Goal: Task Accomplishment & Management: Complete application form

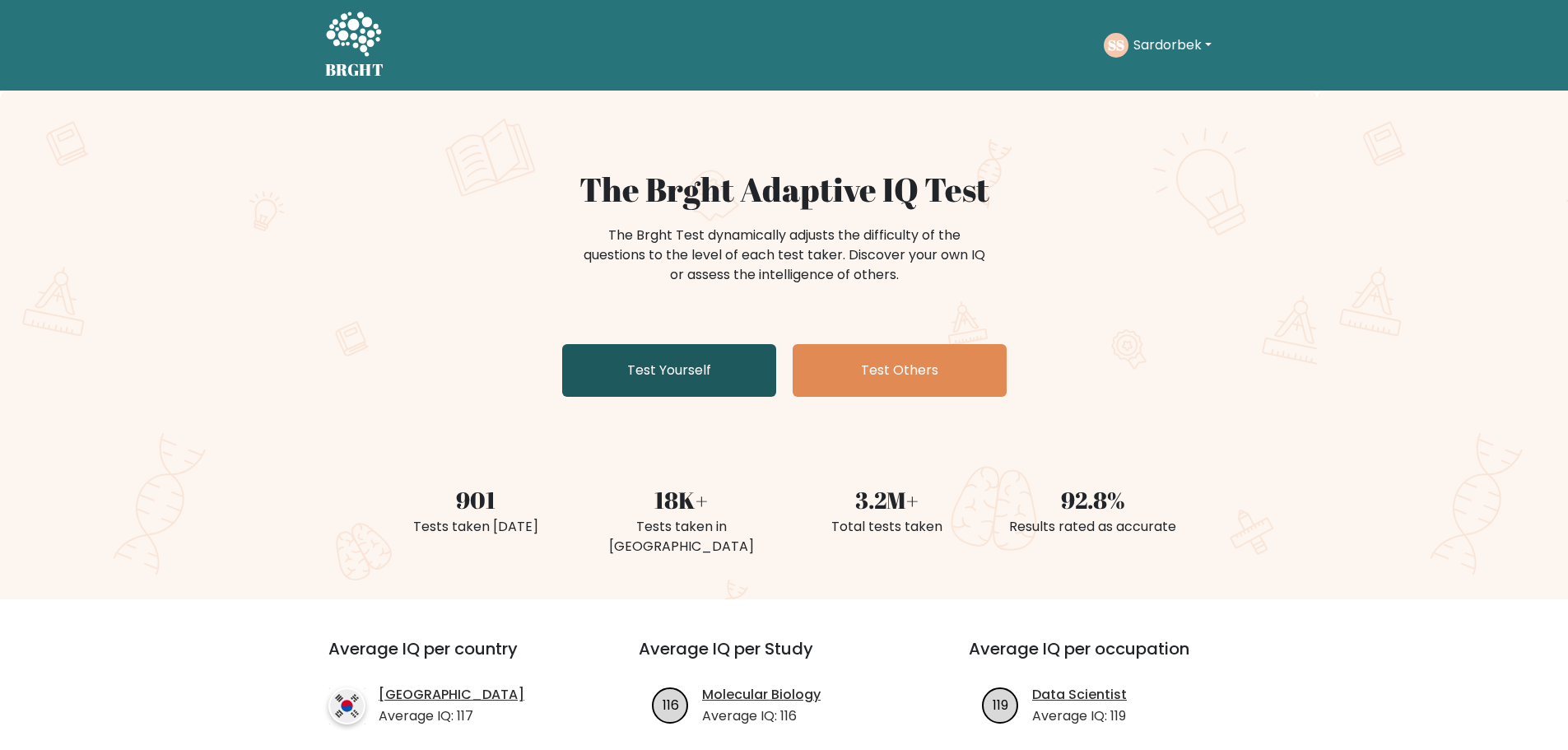
click at [719, 354] on link "Test Yourself" at bounding box center [669, 371] width 214 height 53
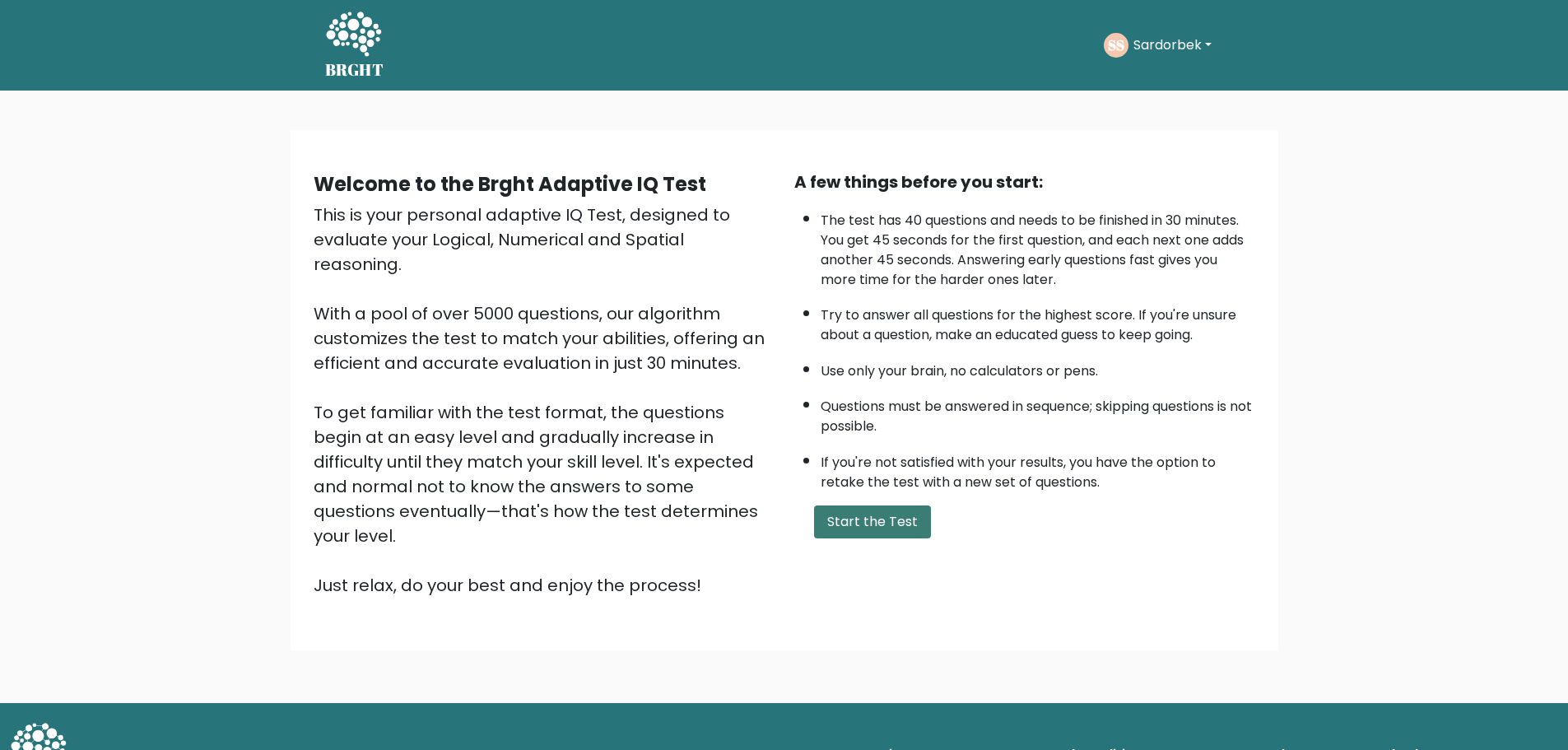
click at [848, 514] on button "Start the Test" at bounding box center [873, 522] width 117 height 33
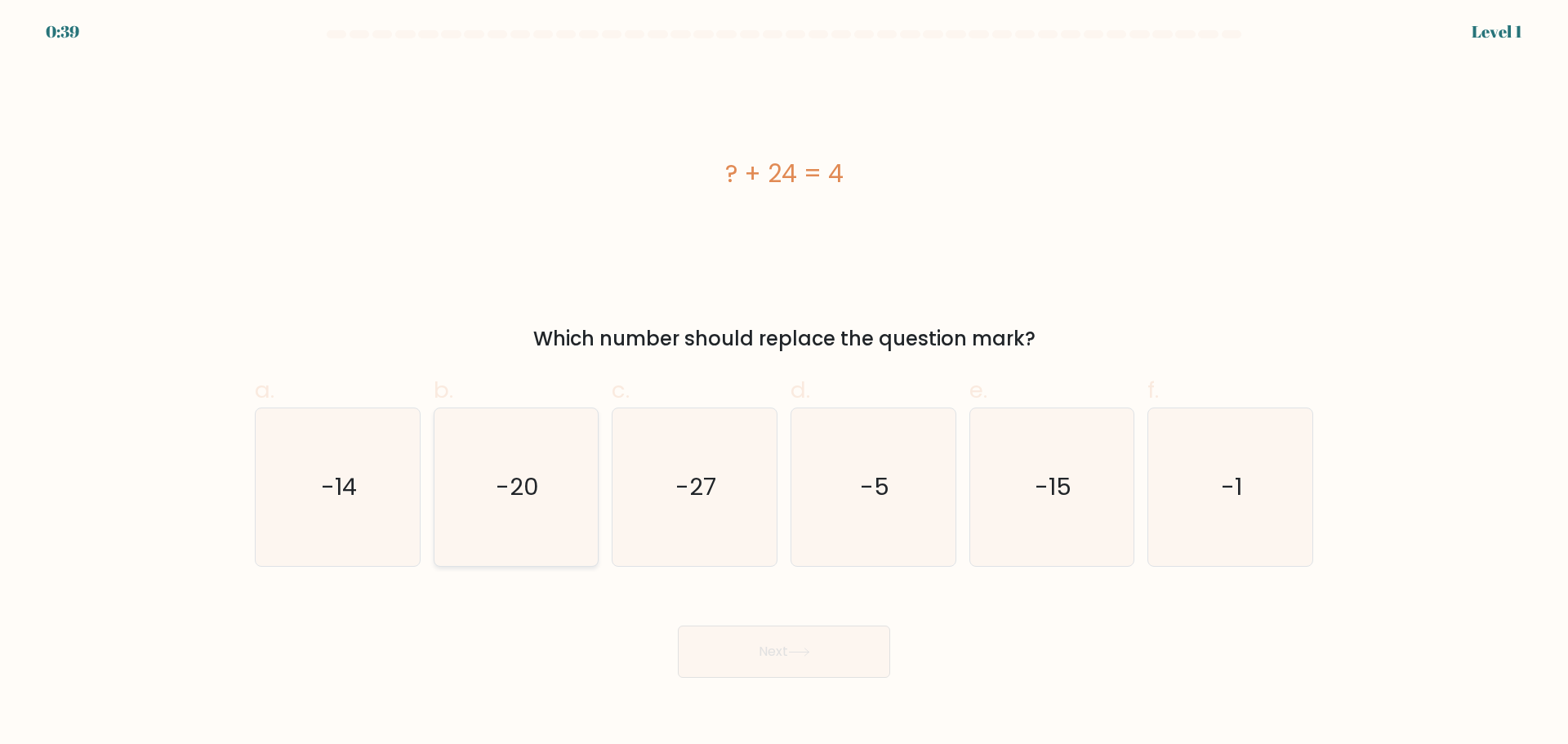
click at [561, 511] on icon "-20" at bounding box center [516, 487] width 158 height 158
click at [784, 383] on input "b. -20" at bounding box center [784, 377] width 1 height 11
radio input "true"
click at [768, 653] on button "Next" at bounding box center [784, 652] width 212 height 52
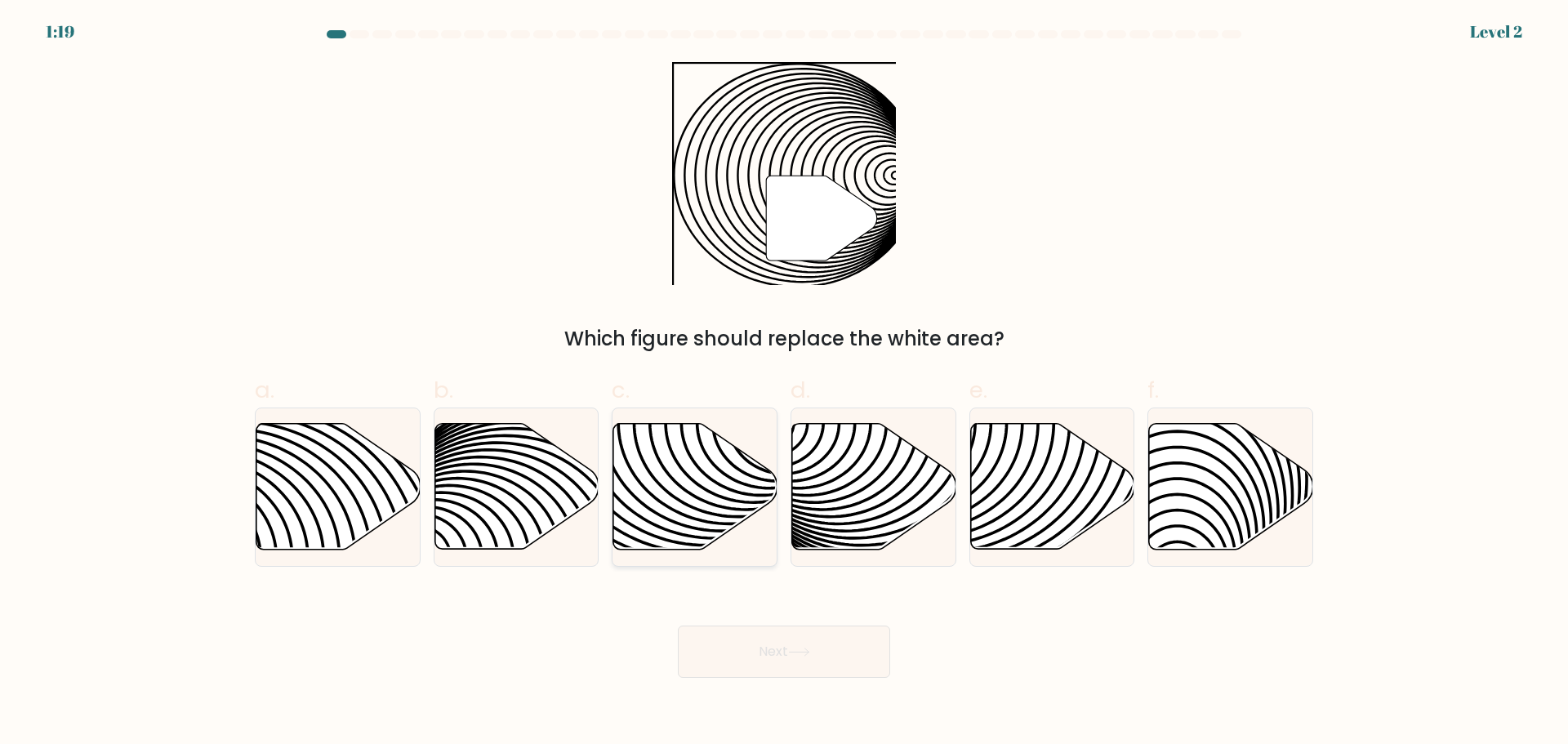
click at [672, 522] on icon at bounding box center [695, 486] width 164 height 126
click at [784, 383] on input "c." at bounding box center [784, 377] width 1 height 11
radio input "true"
click at [764, 658] on button "Next" at bounding box center [784, 652] width 212 height 52
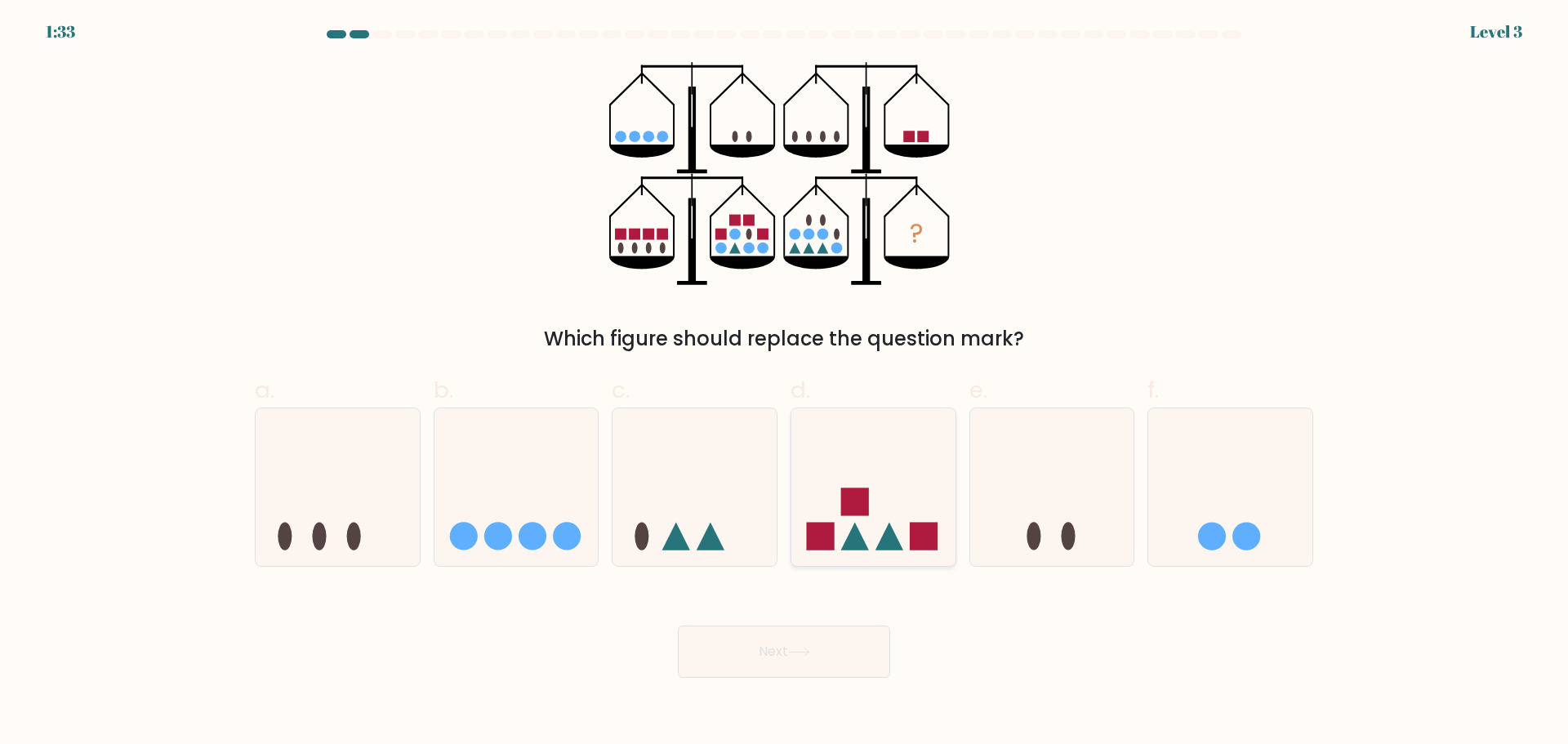
click at [875, 521] on icon at bounding box center [873, 487] width 164 height 135
click at [784, 383] on input "d." at bounding box center [784, 377] width 1 height 11
radio input "true"
click at [810, 641] on button "Next" at bounding box center [784, 652] width 212 height 52
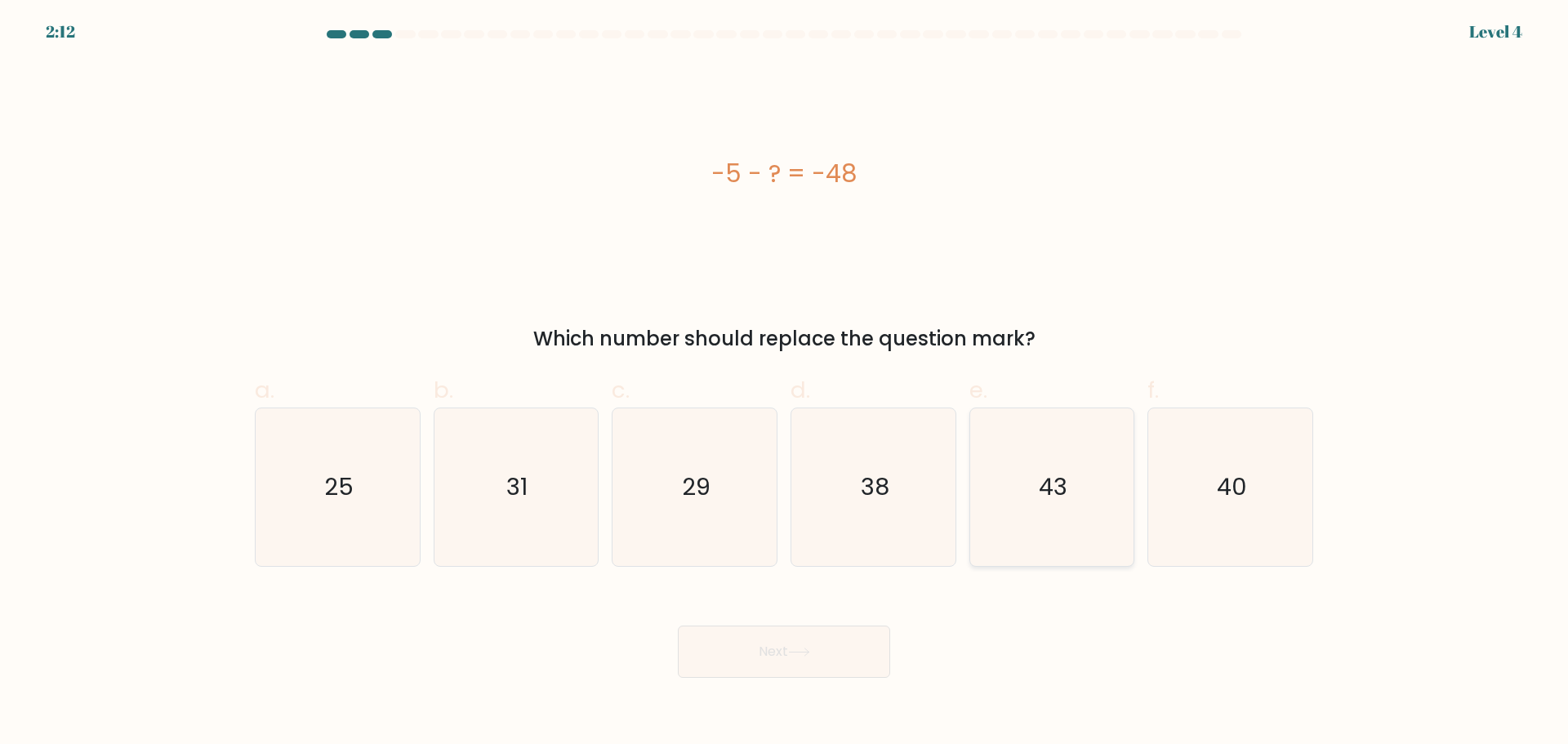
click at [1050, 486] on text "43" at bounding box center [1053, 487] width 29 height 33
click at [784, 383] on input "e. 43" at bounding box center [784, 377] width 1 height 11
radio input "true"
click at [846, 643] on button "Next" at bounding box center [784, 652] width 212 height 52
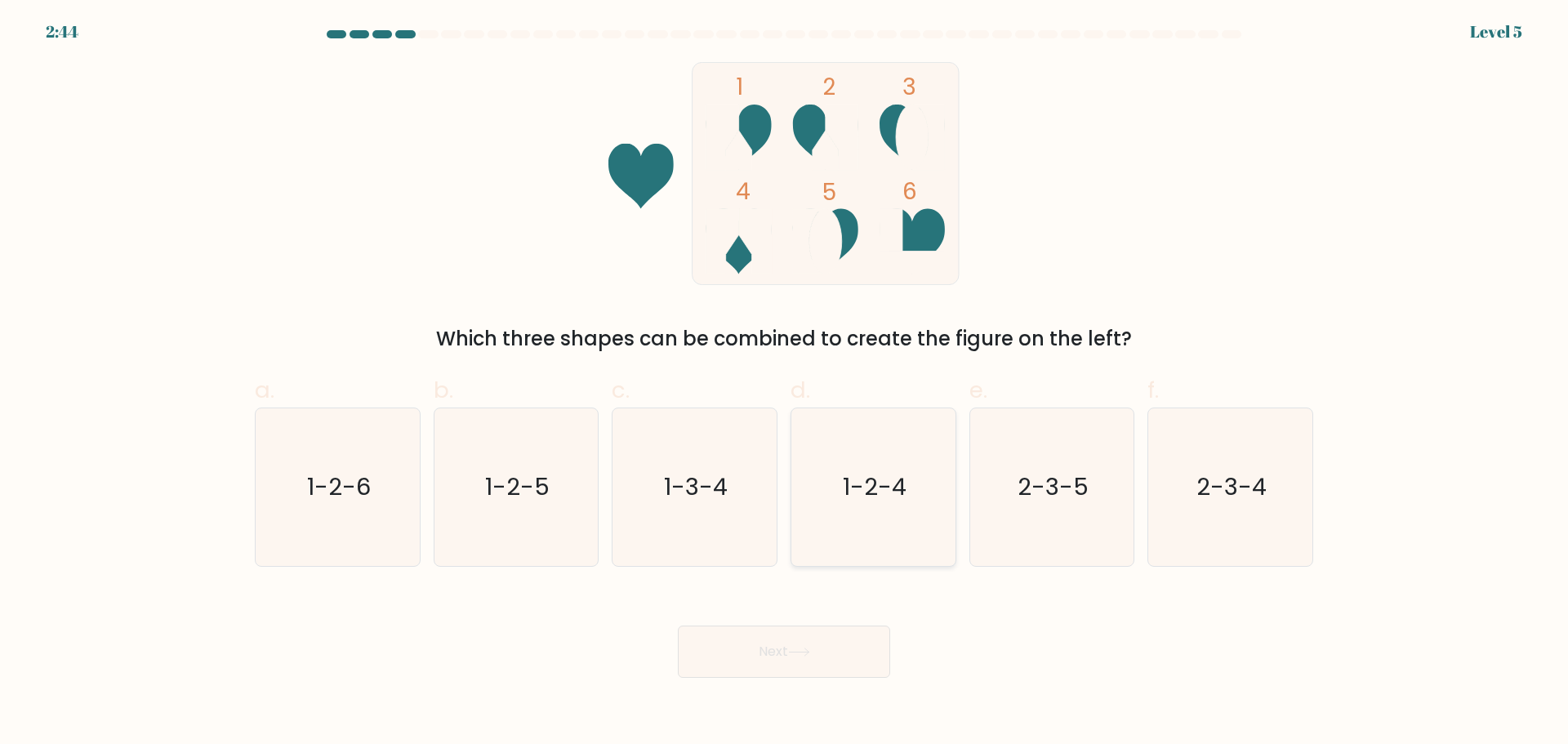
click at [894, 489] on text "1-2-4" at bounding box center [874, 487] width 64 height 33
click at [784, 383] on input "d. 1-2-4" at bounding box center [784, 377] width 1 height 11
radio input "true"
click at [811, 668] on button "Next" at bounding box center [784, 652] width 212 height 52
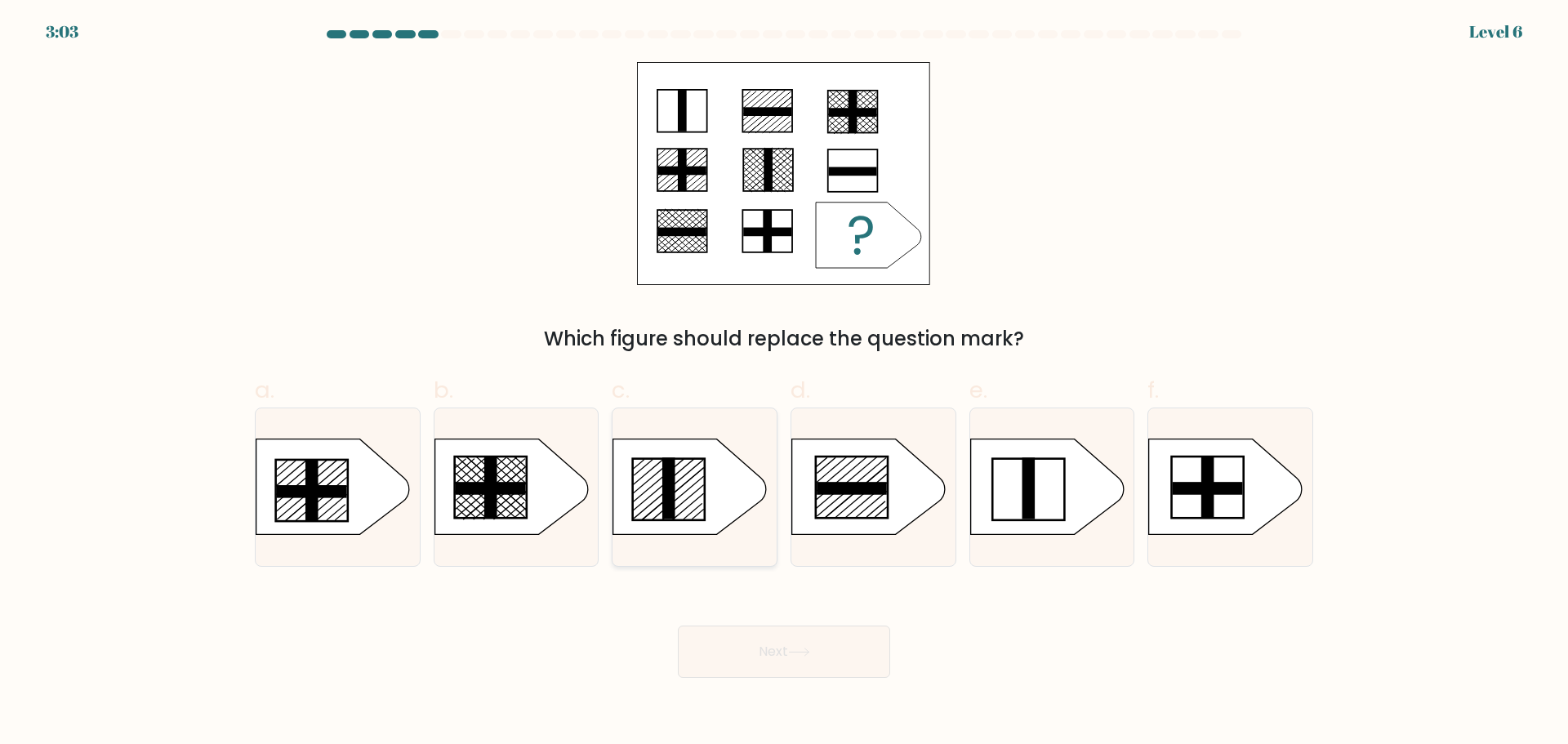
click at [675, 503] on rect at bounding box center [669, 489] width 14 height 62
click at [784, 383] on input "c." at bounding box center [784, 377] width 1 height 11
radio input "true"
click at [757, 633] on button "Next" at bounding box center [784, 652] width 212 height 52
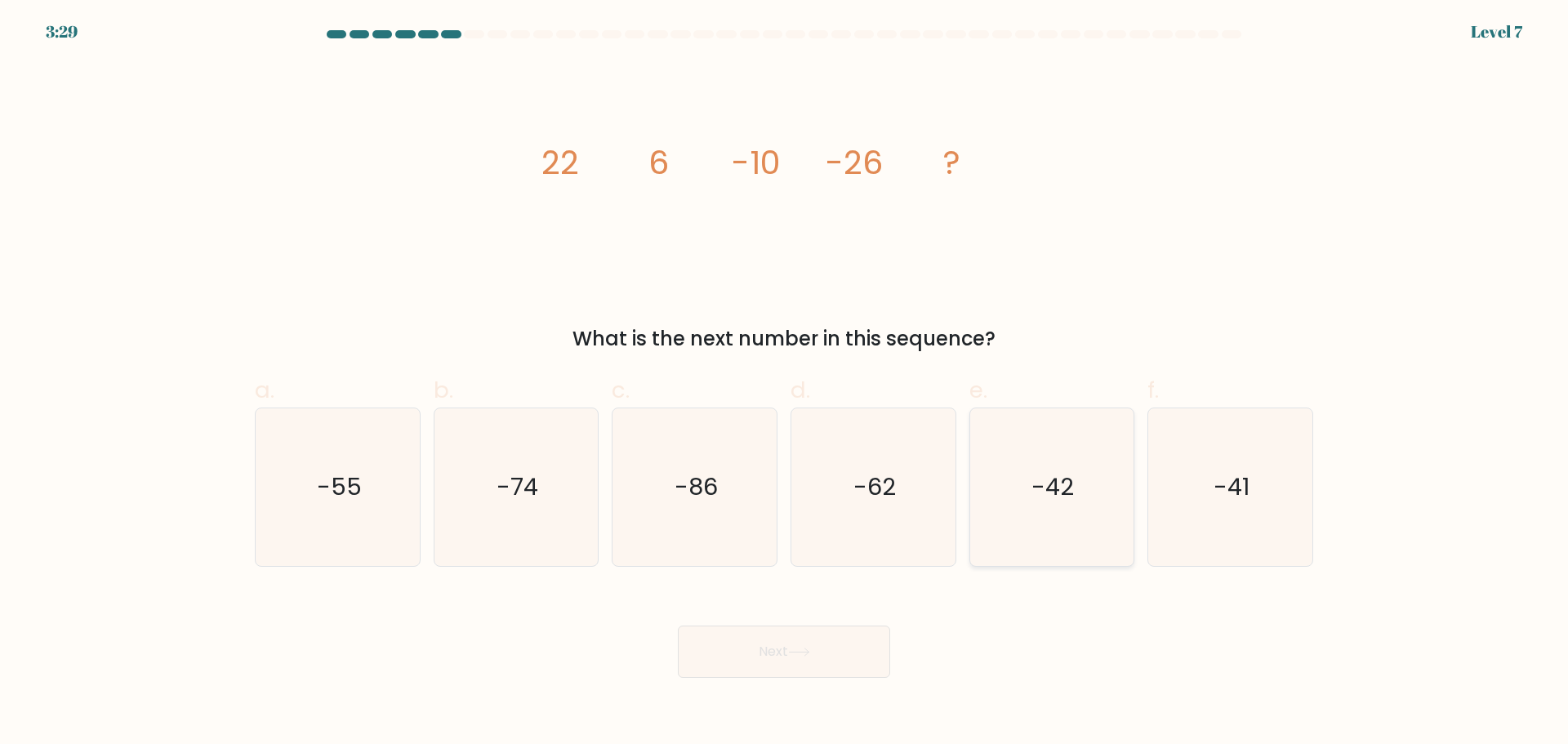
click at [1015, 492] on icon "-42" at bounding box center [1050, 487] width 158 height 158
click at [784, 383] on input "e. -42" at bounding box center [784, 377] width 1 height 11
radio input "true"
click at [870, 657] on button "Next" at bounding box center [784, 652] width 212 height 52
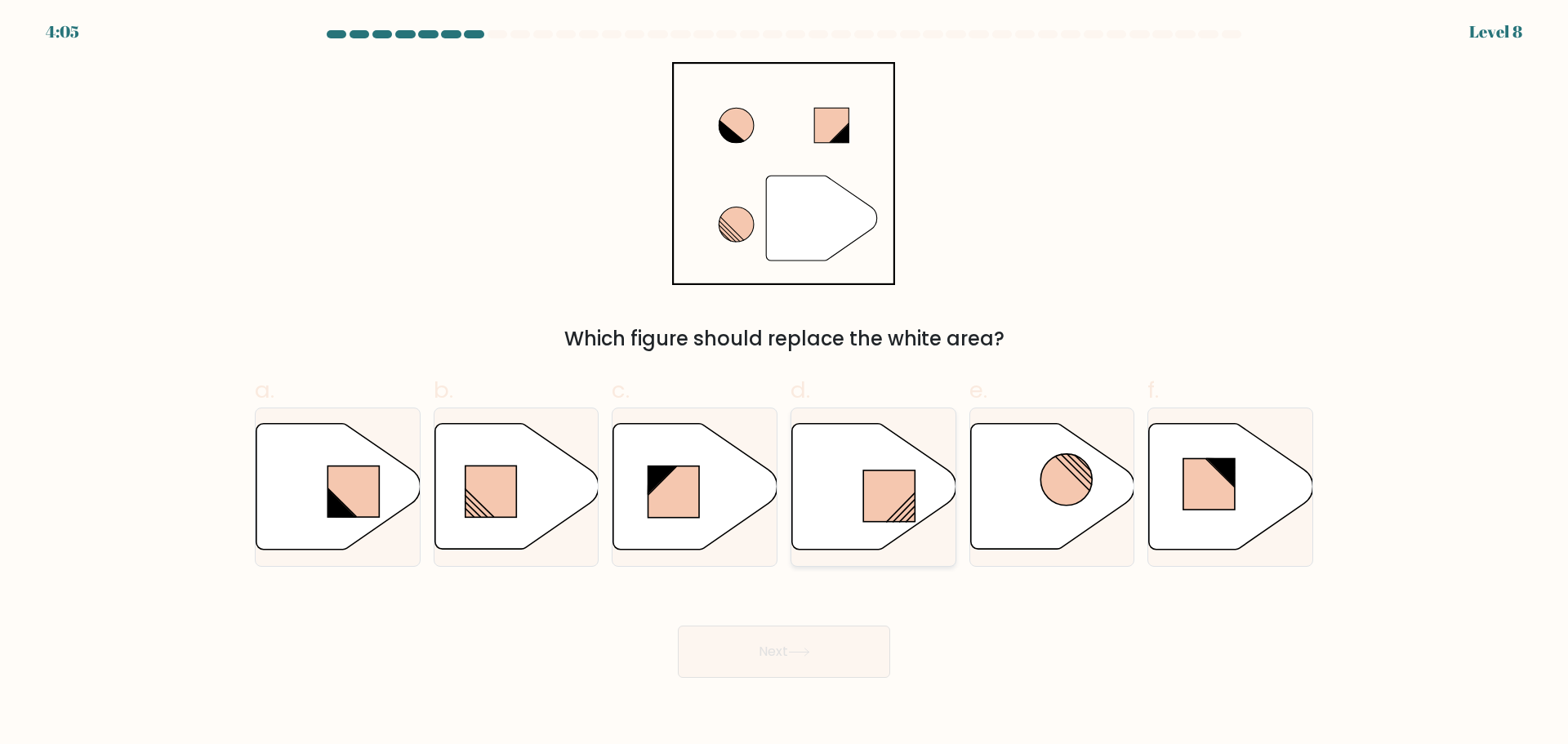
click at [841, 516] on icon at bounding box center [874, 486] width 164 height 126
click at [784, 383] on input "d." at bounding box center [784, 377] width 1 height 11
radio input "true"
click at [814, 635] on button "Next" at bounding box center [784, 652] width 212 height 52
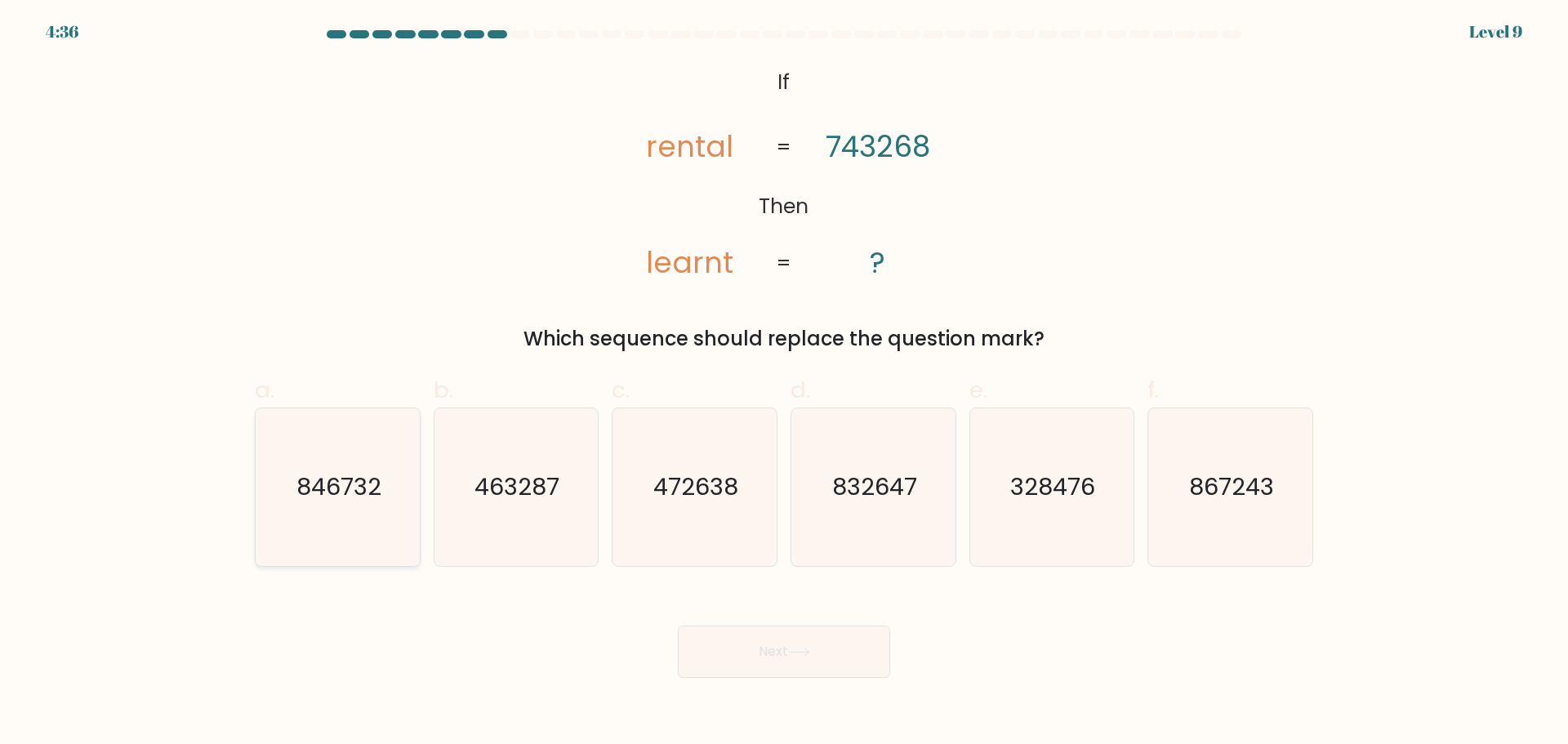
click at [391, 513] on icon "846732" at bounding box center [338, 487] width 158 height 158
click at [784, 383] on input "a. 846732" at bounding box center [784, 377] width 1 height 11
radio input "true"
click at [711, 653] on button "Next" at bounding box center [784, 652] width 212 height 52
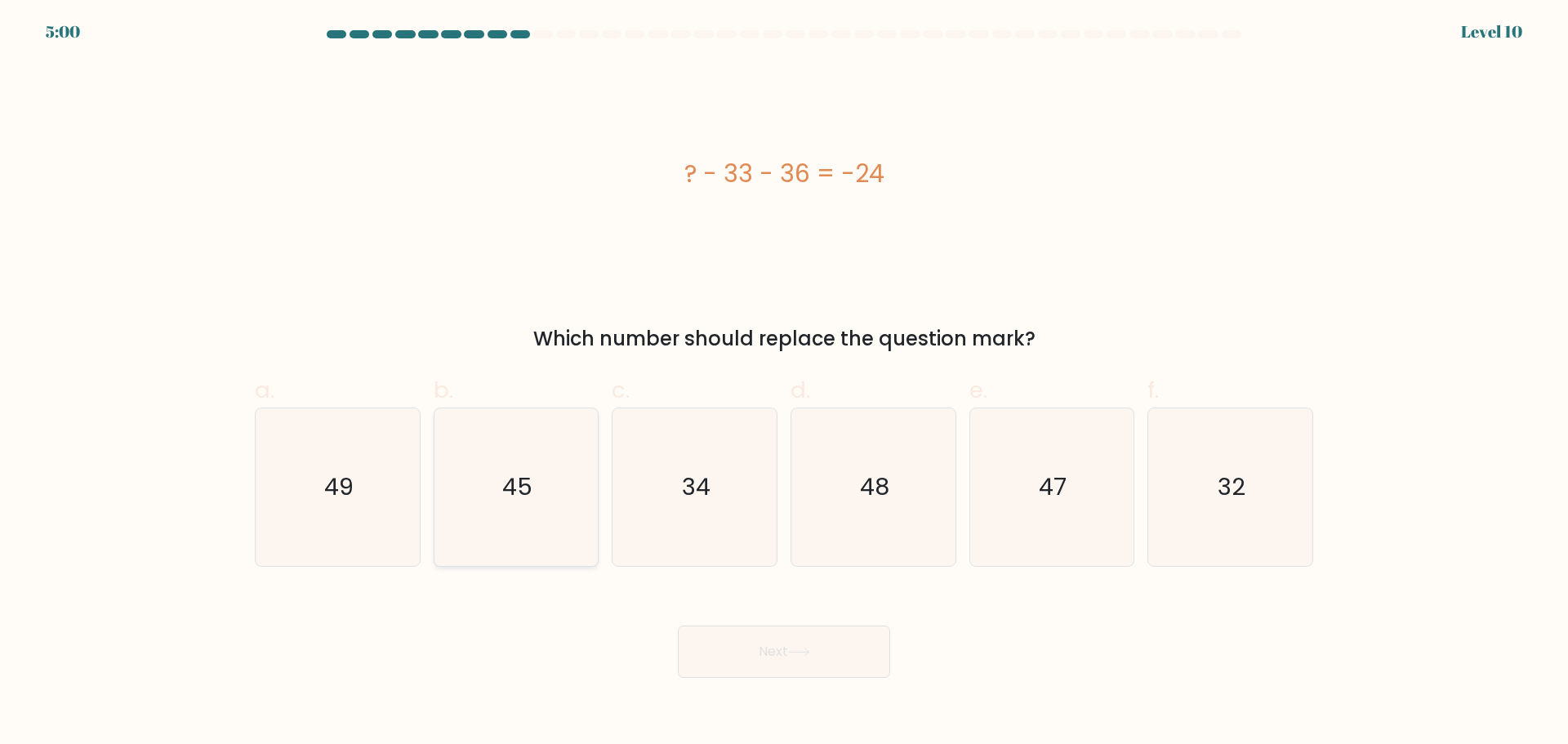
click at [517, 523] on icon "45" at bounding box center [516, 487] width 158 height 158
click at [784, 383] on input "b. 45" at bounding box center [784, 377] width 1 height 11
radio input "true"
click at [788, 637] on button "Next" at bounding box center [784, 652] width 212 height 52
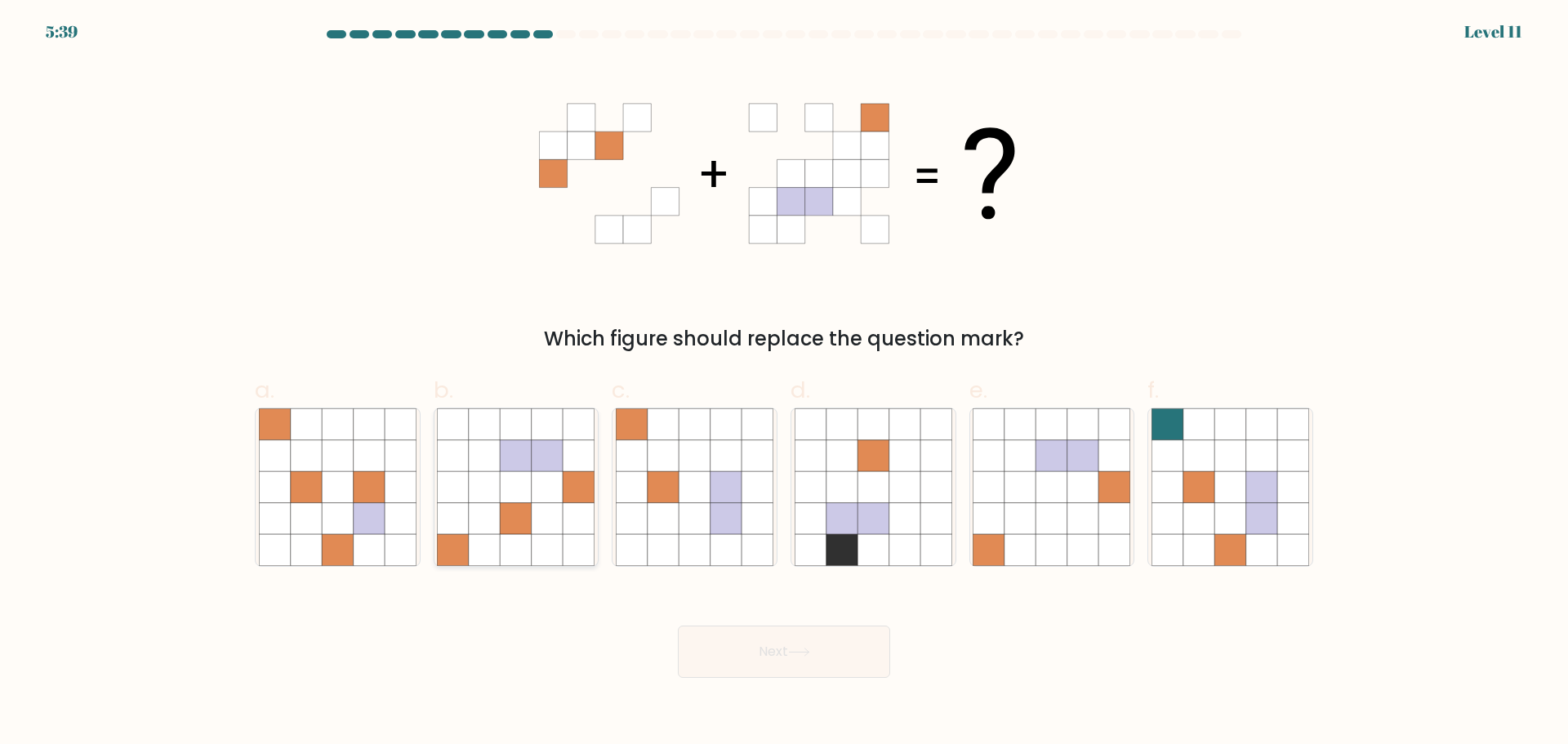
click at [493, 508] on icon at bounding box center [485, 518] width 31 height 31
click at [784, 383] on input "b." at bounding box center [784, 377] width 1 height 11
radio input "true"
click at [825, 639] on button "Next" at bounding box center [784, 652] width 212 height 52
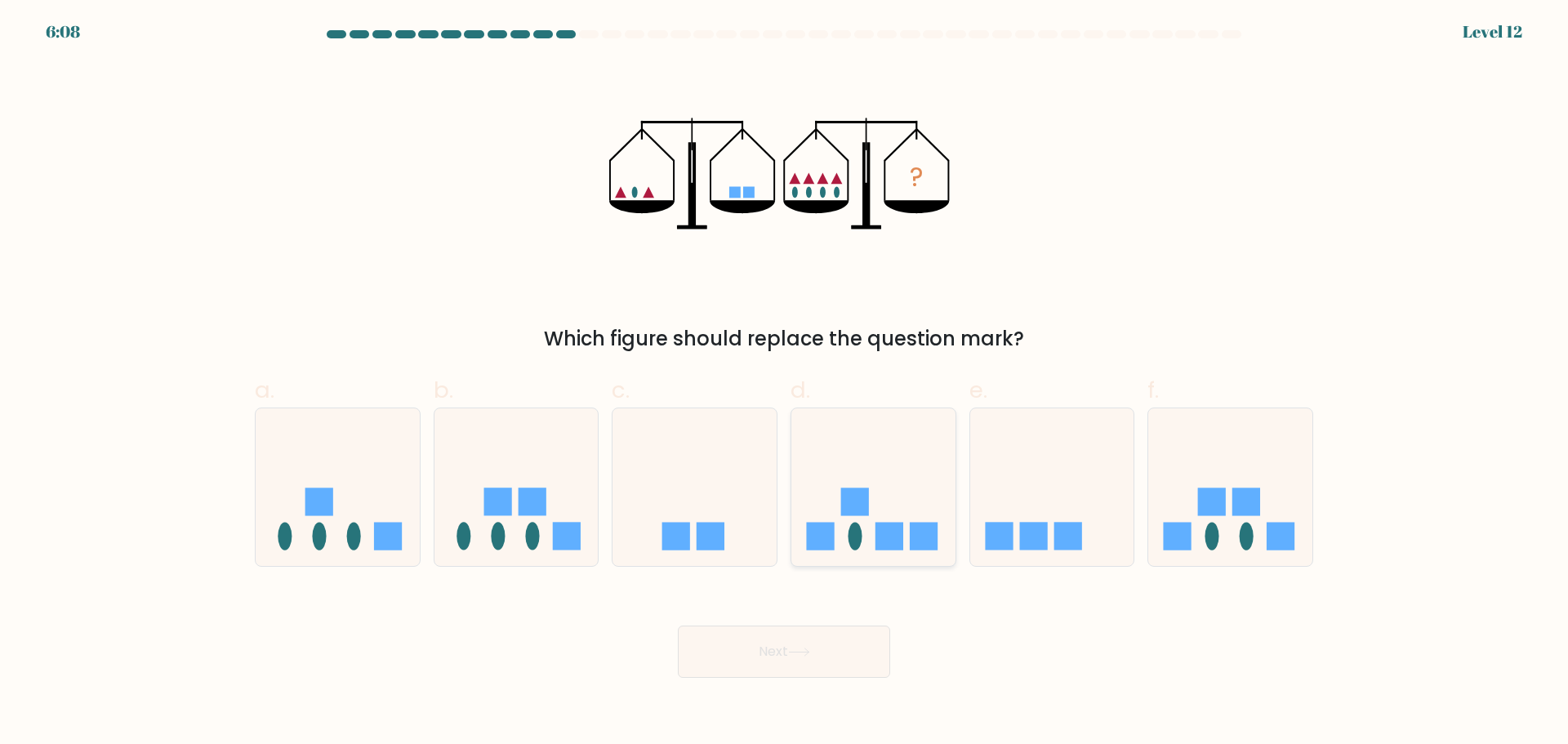
click at [884, 538] on rect at bounding box center [889, 536] width 28 height 28
click at [784, 383] on input "d." at bounding box center [784, 377] width 1 height 11
radio input "true"
click at [820, 644] on button "Next" at bounding box center [784, 652] width 212 height 52
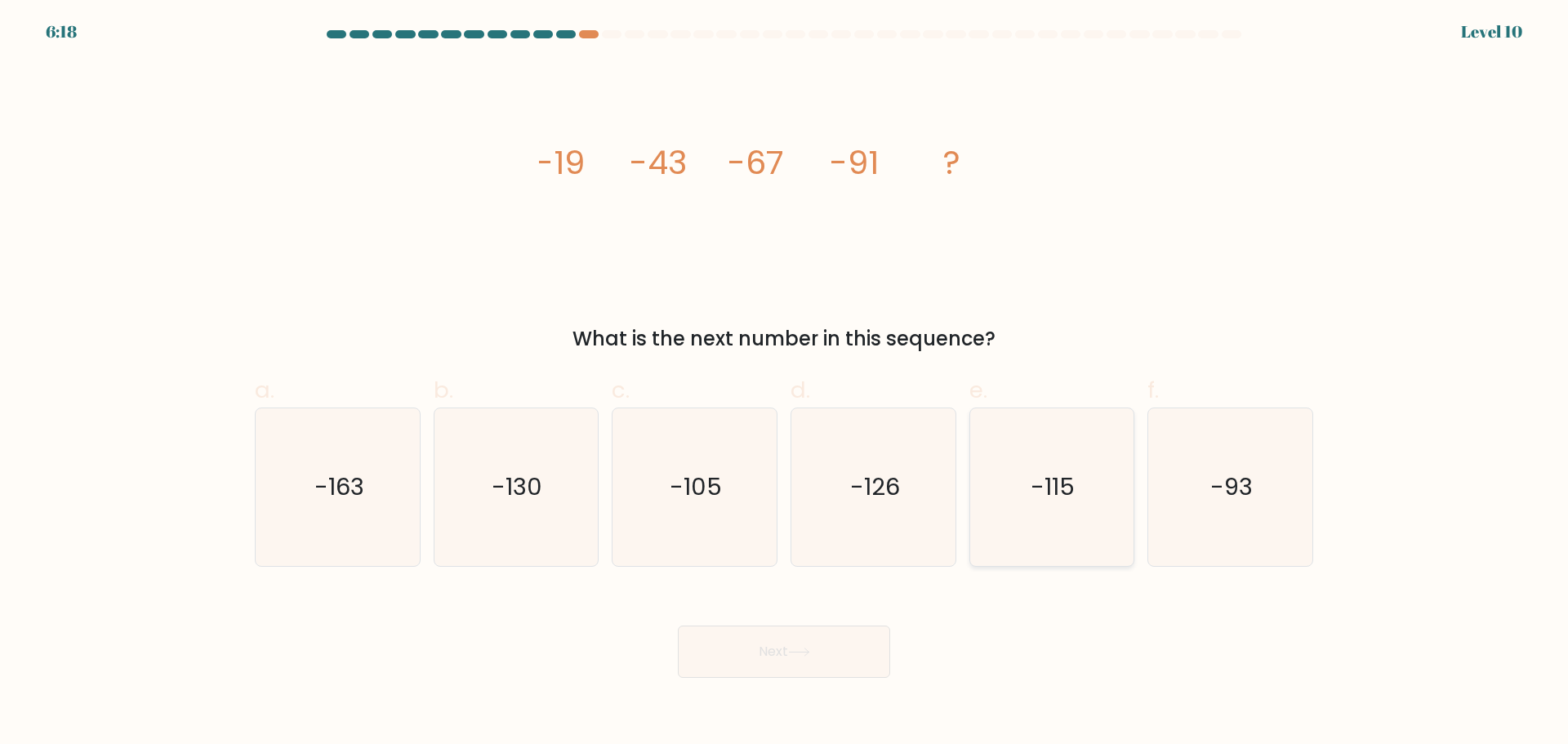
click at [1095, 488] on icon "-115" at bounding box center [1050, 487] width 158 height 158
click at [784, 383] on input "e. -115" at bounding box center [784, 377] width 1 height 11
radio input "true"
click at [860, 643] on button "Next" at bounding box center [784, 652] width 212 height 52
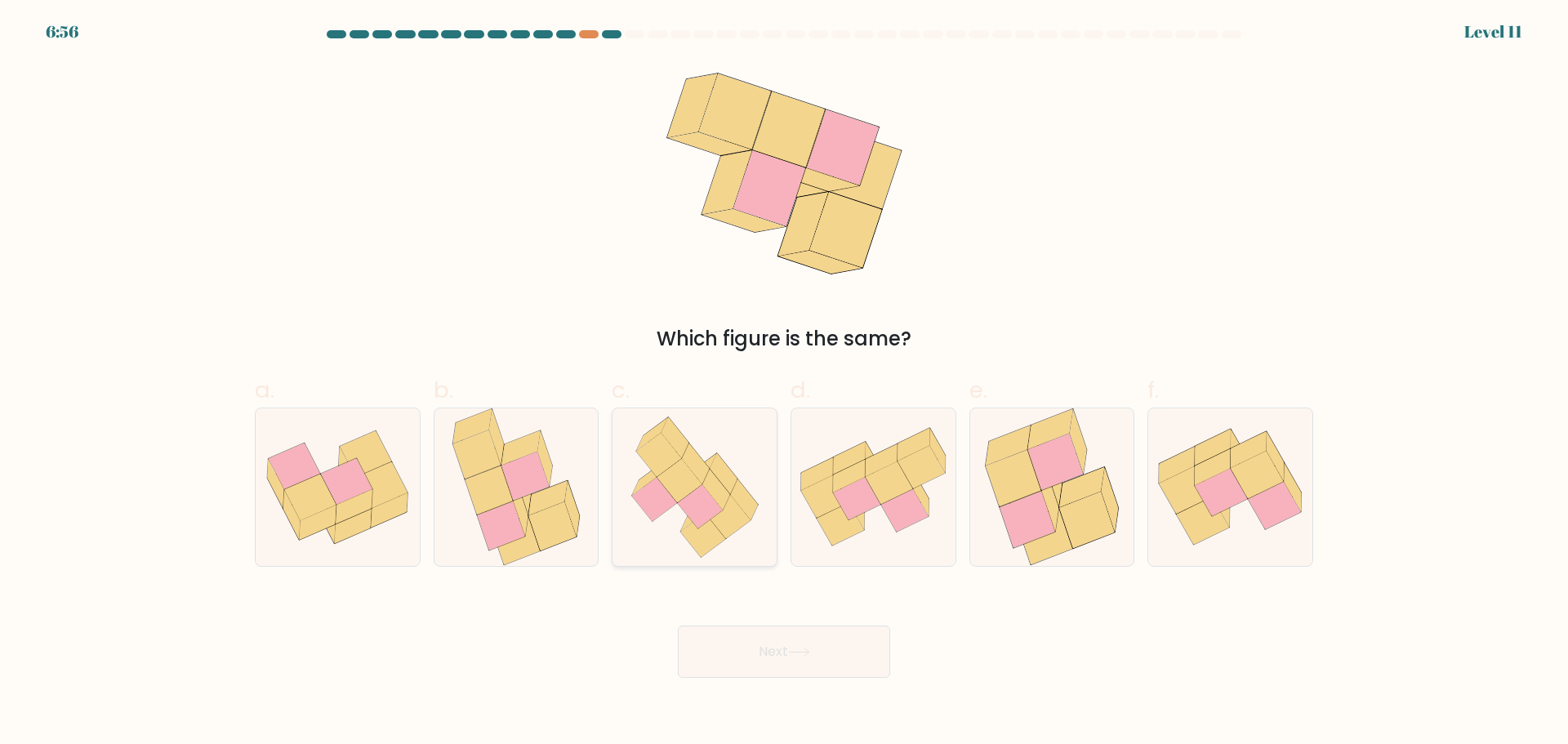
click at [698, 526] on icon at bounding box center [699, 507] width 44 height 45
click at [784, 383] on input "c." at bounding box center [784, 377] width 1 height 11
radio input "true"
click at [744, 637] on button "Next" at bounding box center [784, 652] width 212 height 52
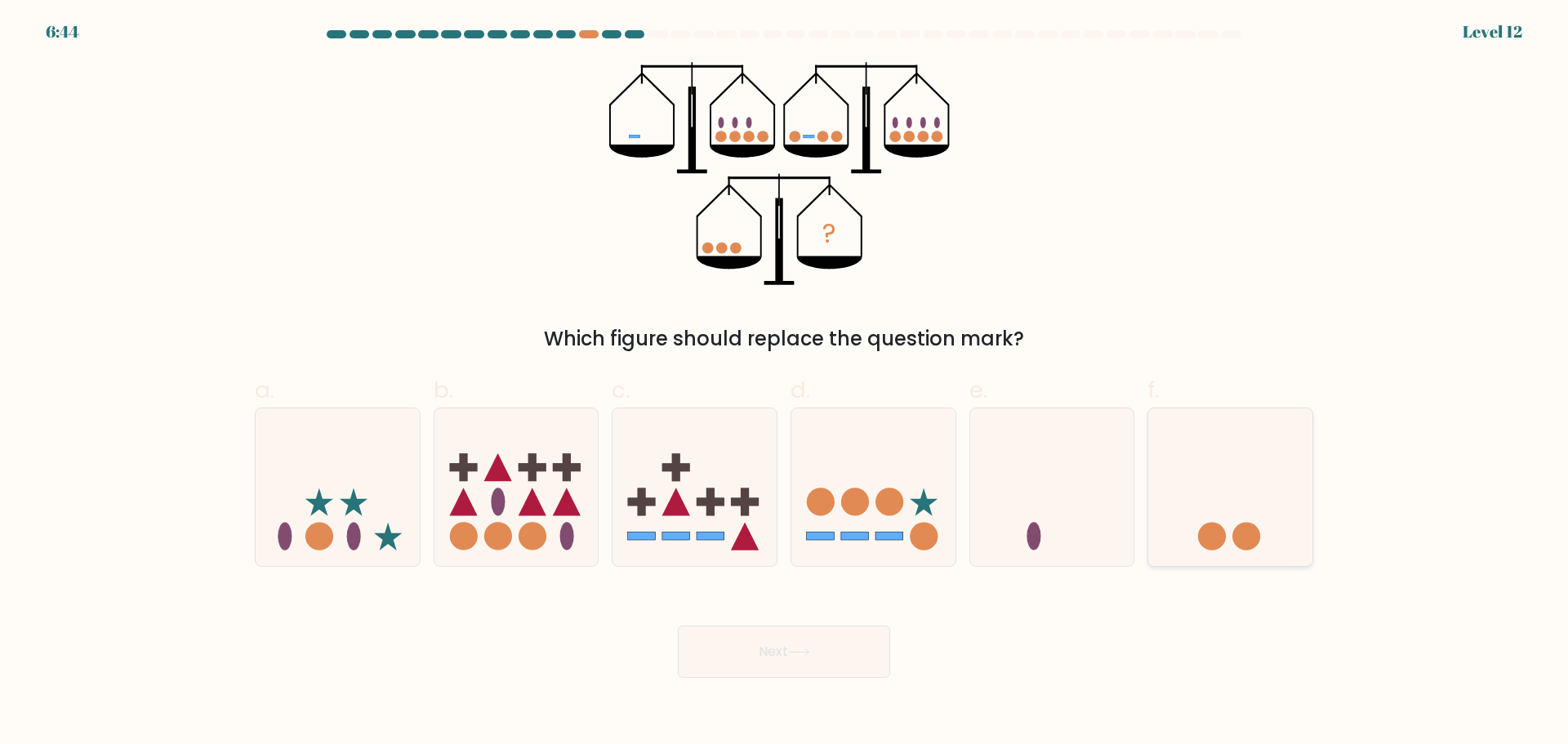
click at [1275, 537] on icon at bounding box center [1230, 487] width 164 height 135
click at [784, 383] on input "f." at bounding box center [784, 377] width 1 height 11
radio input "true"
click at [768, 642] on button "Next" at bounding box center [784, 652] width 212 height 52
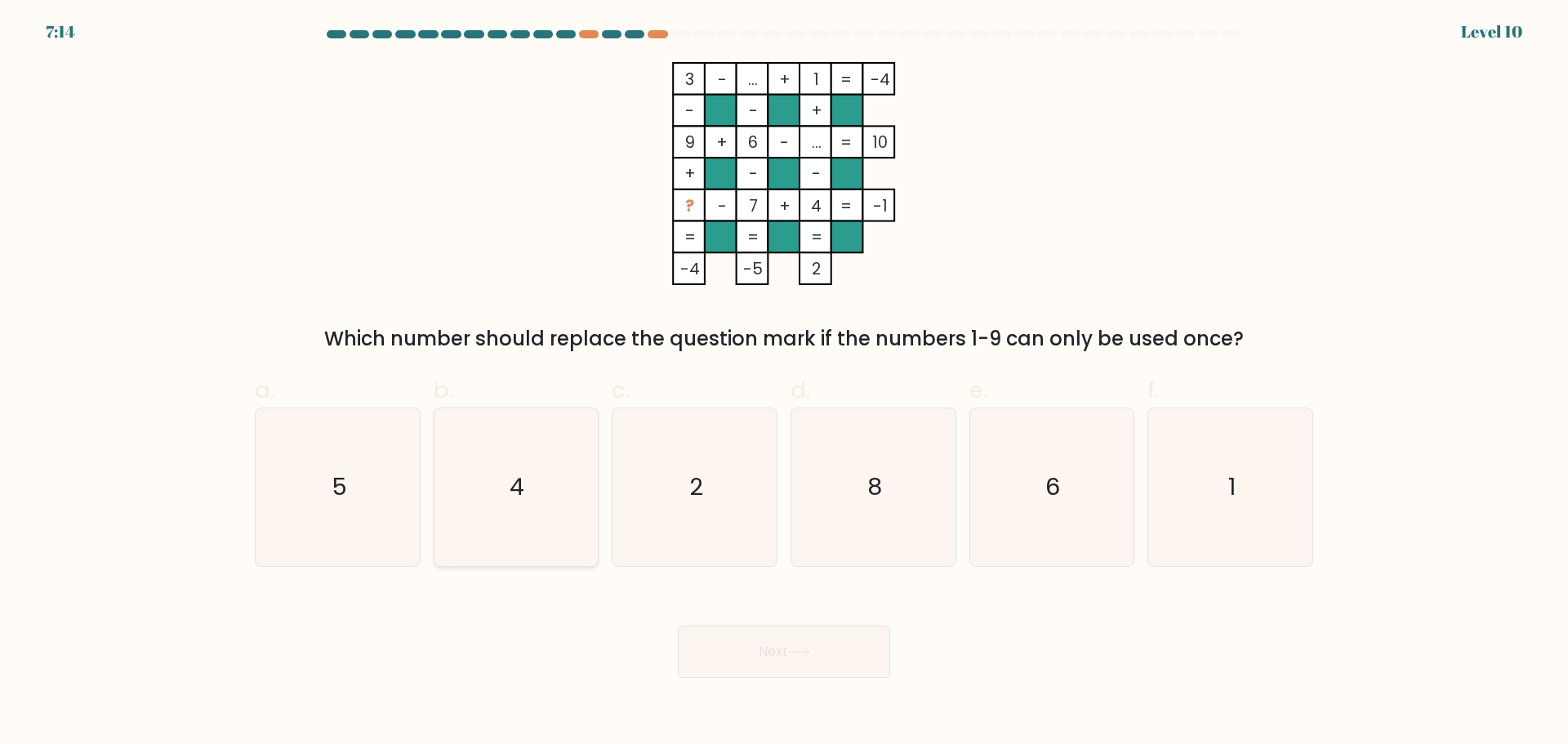
click at [489, 507] on icon "4" at bounding box center [516, 487] width 158 height 158
click at [784, 383] on input "b. 4" at bounding box center [784, 377] width 1 height 11
radio input "true"
click at [789, 637] on button "Next" at bounding box center [784, 652] width 212 height 52
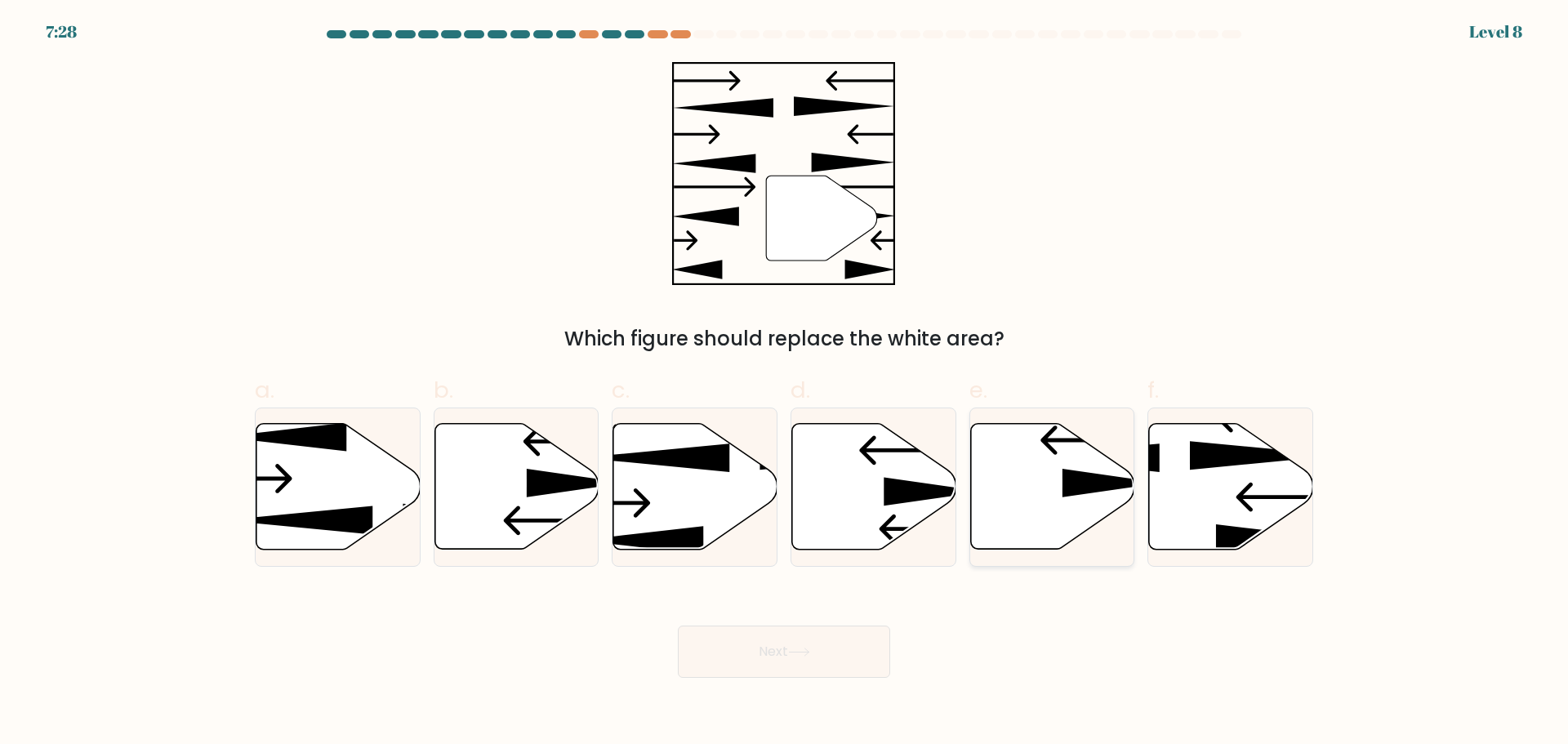
click at [1048, 491] on icon at bounding box center [1052, 486] width 164 height 126
click at [784, 383] on input "e." at bounding box center [784, 377] width 1 height 11
radio input "true"
click at [870, 638] on button "Next" at bounding box center [784, 652] width 212 height 52
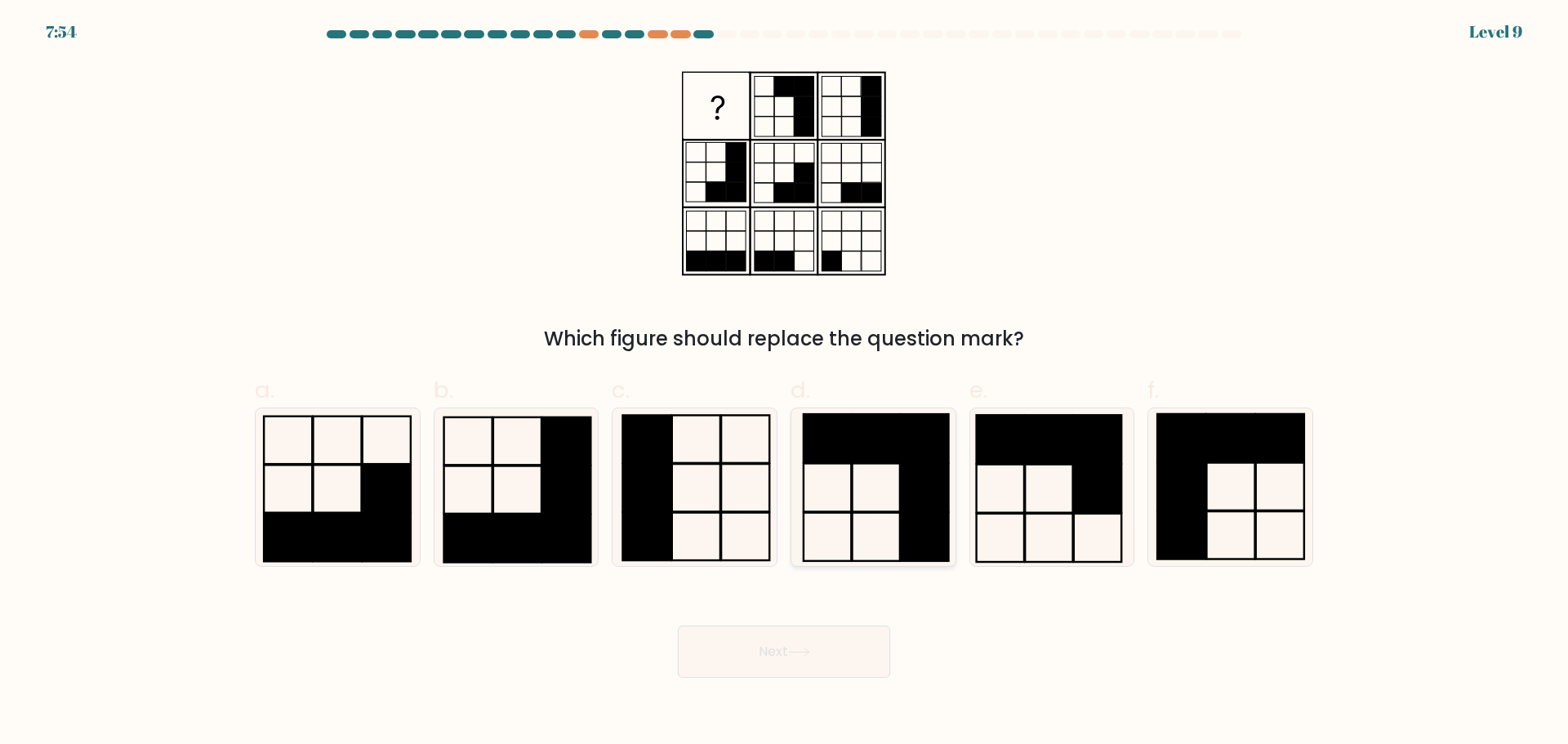
click at [854, 540] on icon at bounding box center [873, 487] width 158 height 158
click at [784, 383] on input "d." at bounding box center [784, 377] width 1 height 11
radio input "true"
click at [847, 653] on button "Next" at bounding box center [784, 652] width 212 height 52
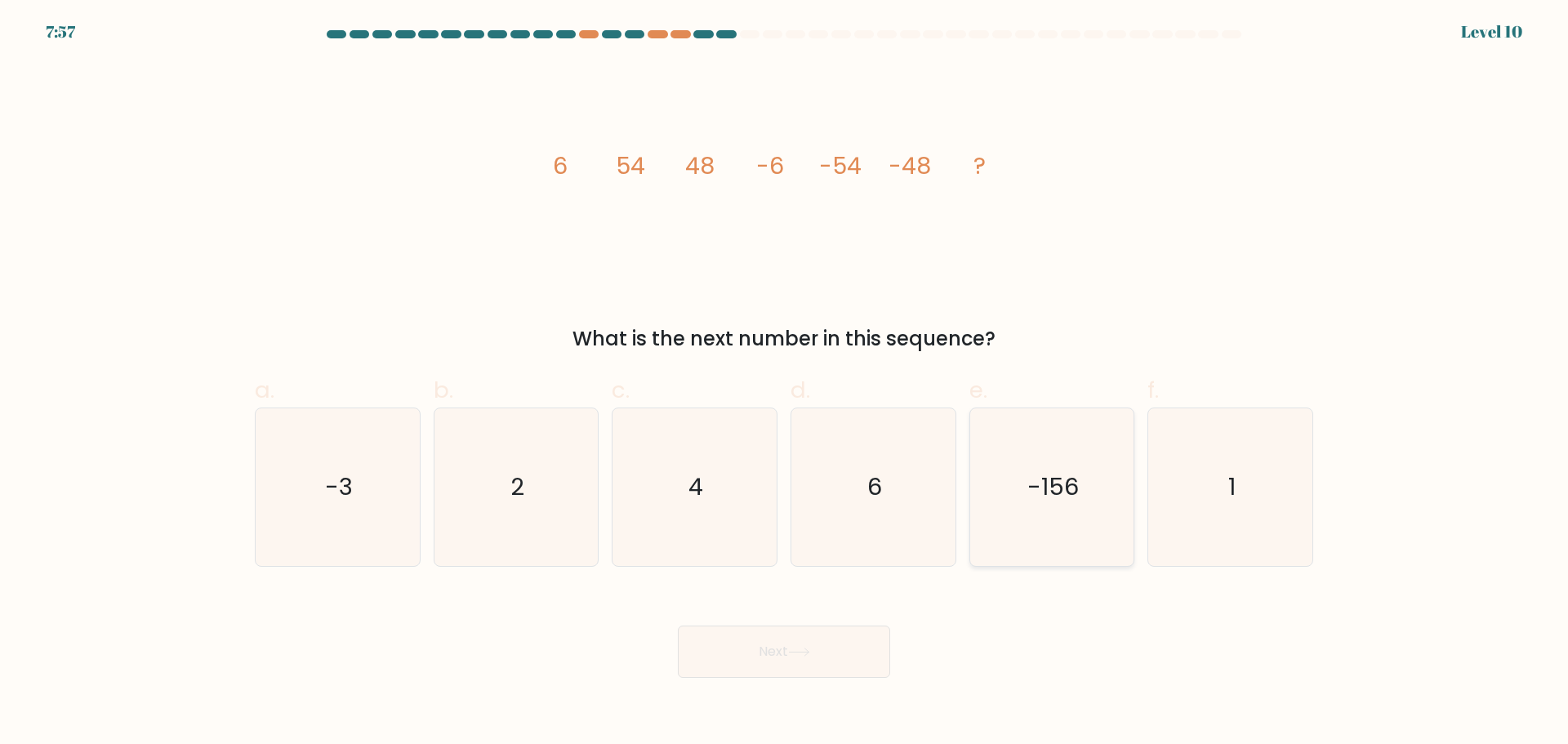
click at [1059, 456] on icon "-156" at bounding box center [1050, 487] width 158 height 158
click at [784, 383] on input "e. -156" at bounding box center [784, 377] width 1 height 11
radio input "true"
click at [839, 629] on button "Next" at bounding box center [784, 652] width 212 height 52
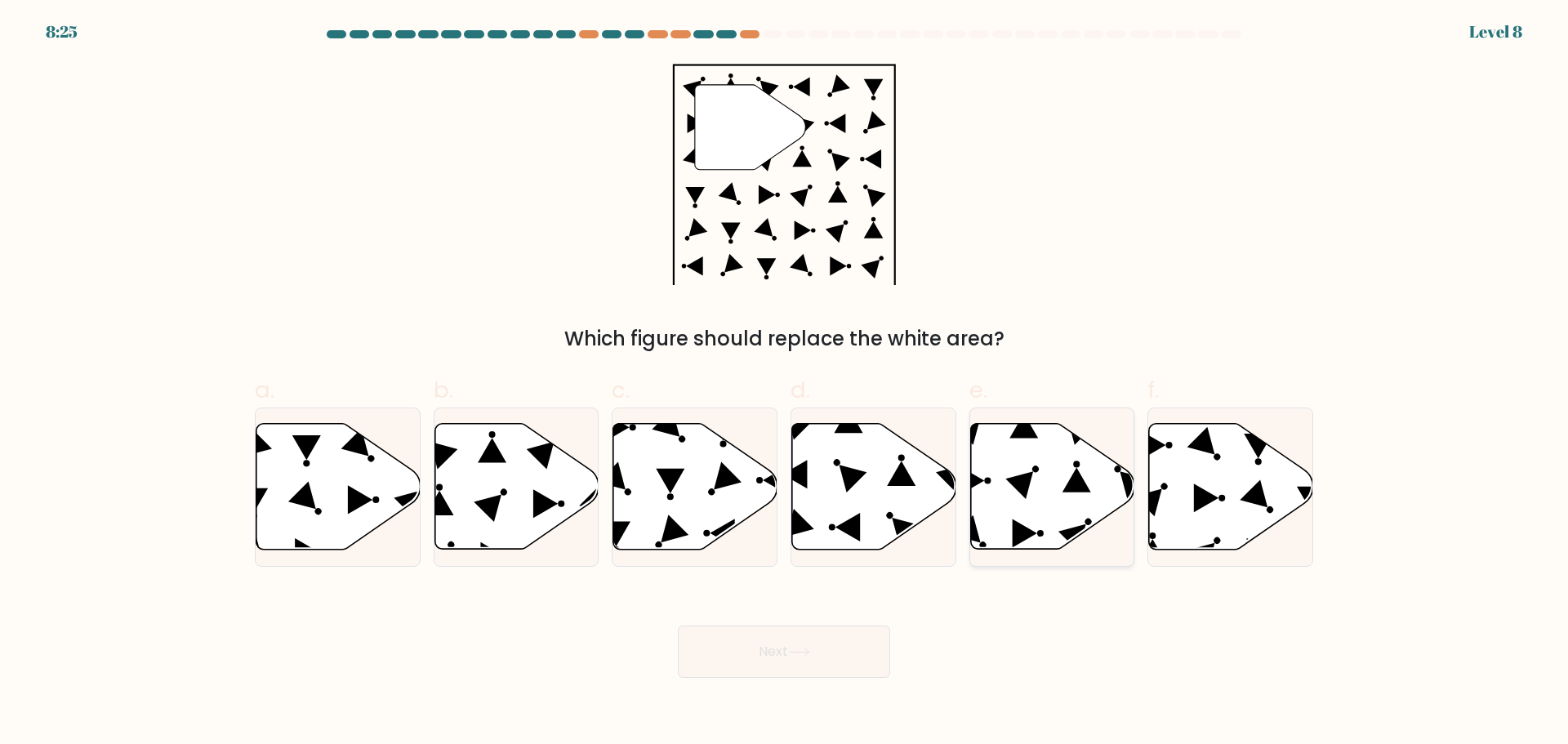
click at [1030, 503] on icon at bounding box center [1052, 486] width 164 height 126
click at [784, 383] on input "e." at bounding box center [784, 377] width 1 height 11
radio input "true"
click at [831, 654] on button "Next" at bounding box center [784, 652] width 212 height 52
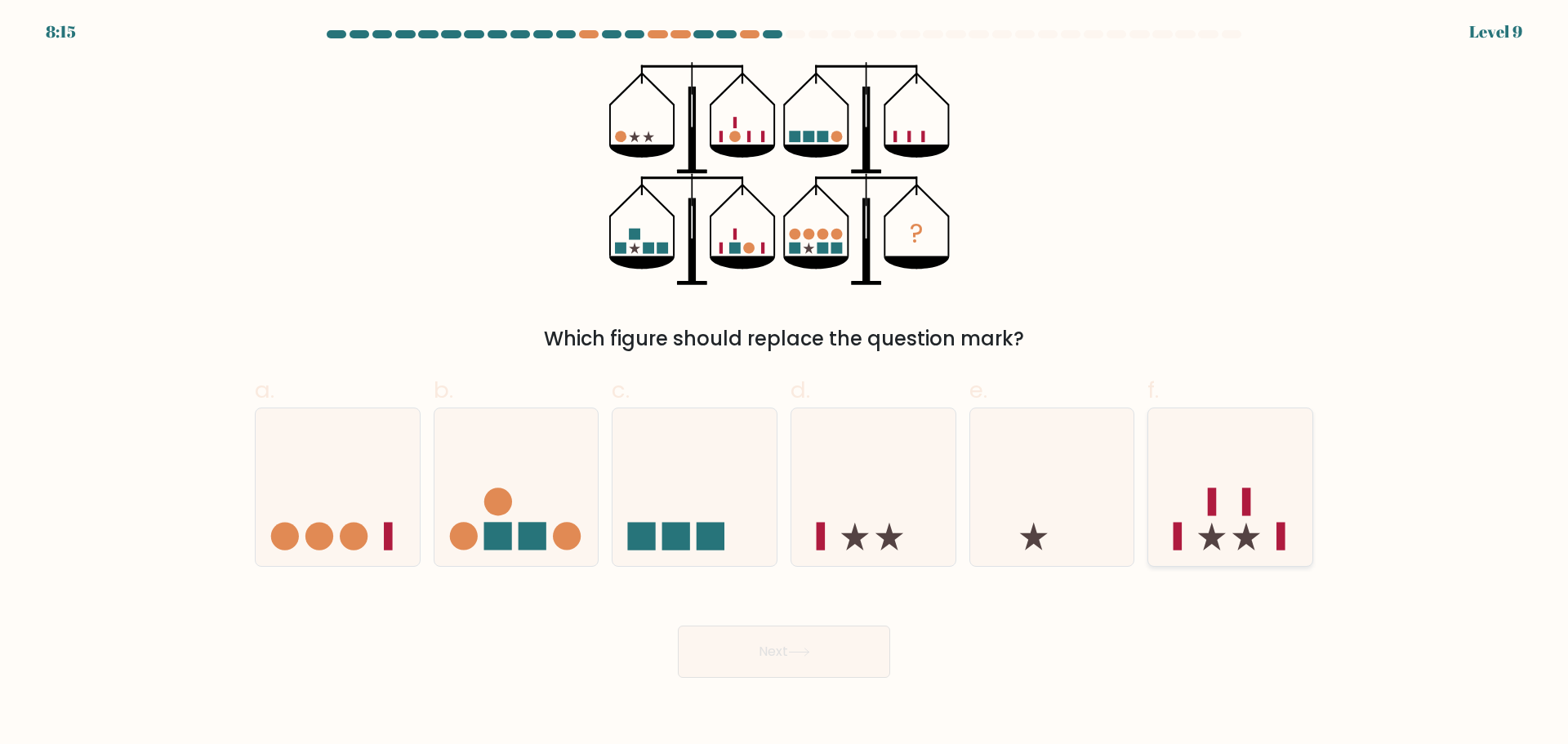
click at [1193, 534] on icon at bounding box center [1230, 487] width 164 height 135
click at [784, 383] on input "f." at bounding box center [784, 377] width 1 height 11
radio input "true"
click at [824, 644] on button "Next" at bounding box center [784, 652] width 212 height 52
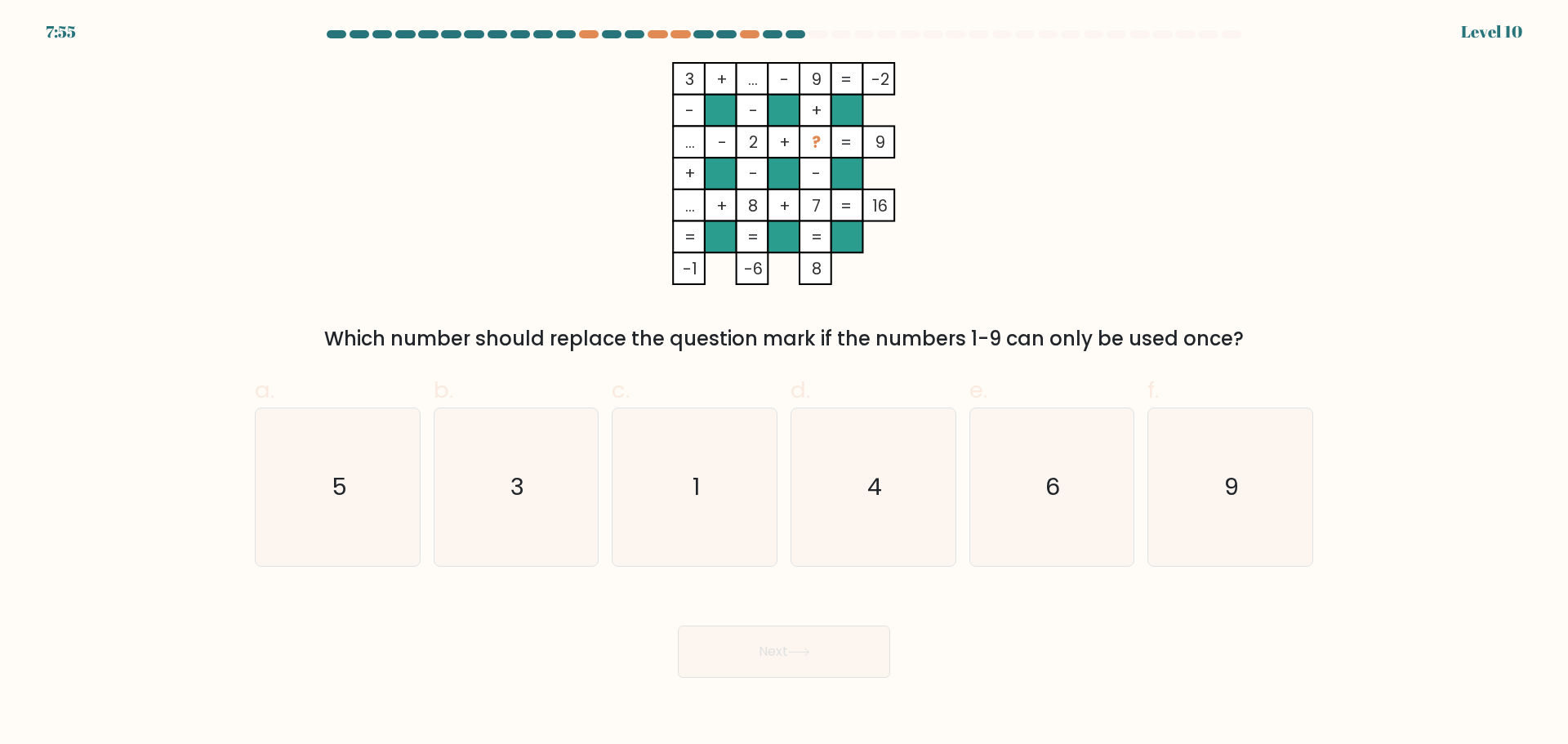
click at [1135, 468] on div "e. 6" at bounding box center [1051, 469] width 179 height 193
click at [1179, 468] on icon "9" at bounding box center [1229, 487] width 158 height 158
click at [784, 383] on input "f. 9" at bounding box center [784, 377] width 1 height 11
radio input "true"
click at [737, 669] on button "Next" at bounding box center [784, 652] width 212 height 52
